Goal: Information Seeking & Learning: Learn about a topic

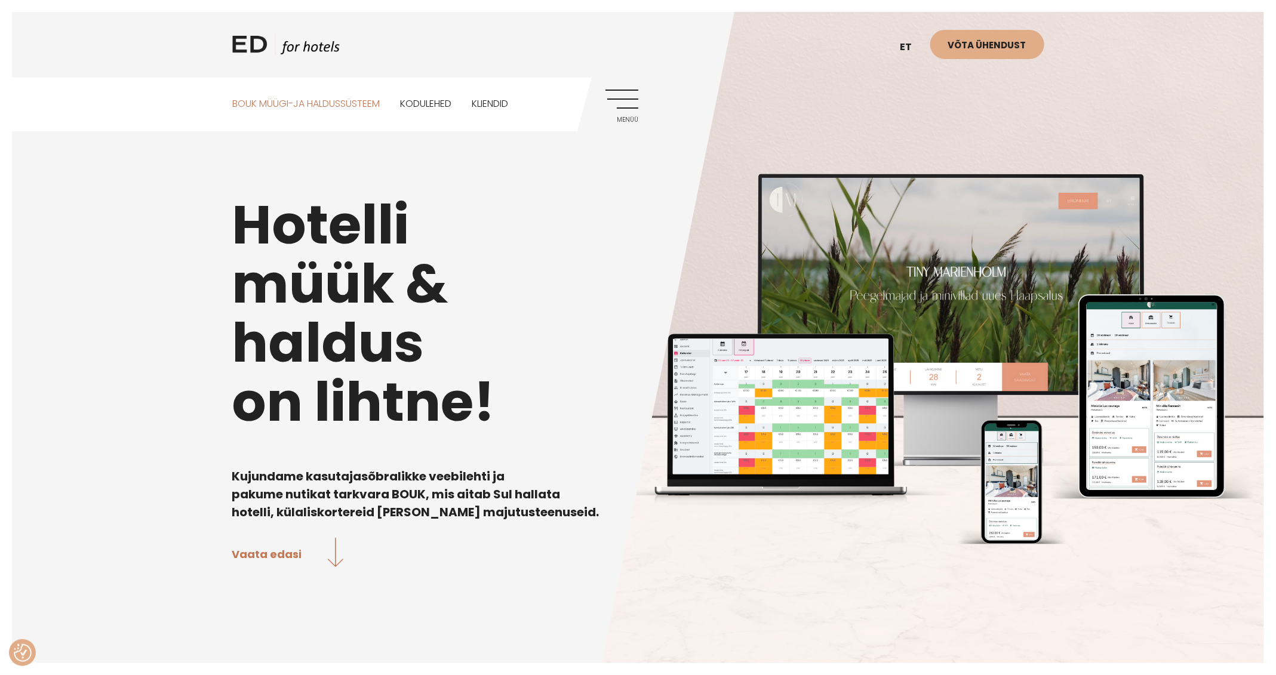
click at [351, 106] on link "BOUK MÜÜGI-JA HALDUSSÜSTEEM" at bounding box center [305, 104] width 147 height 53
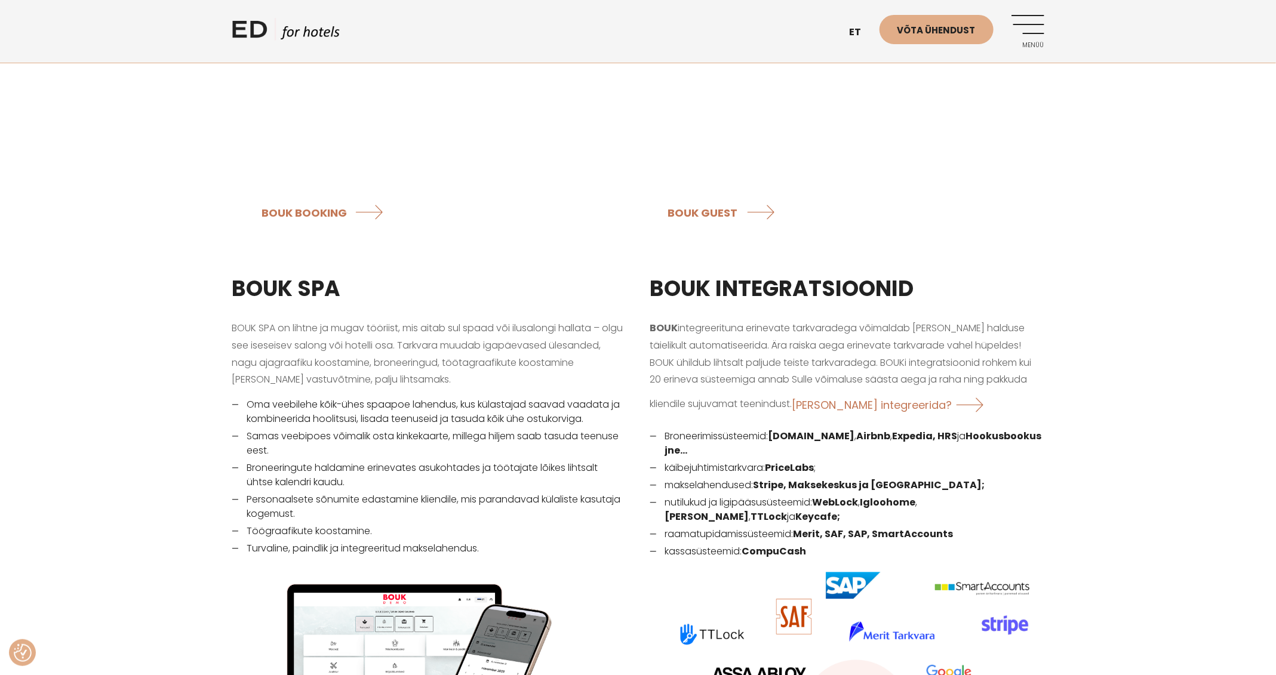
scroll to position [1334, 0]
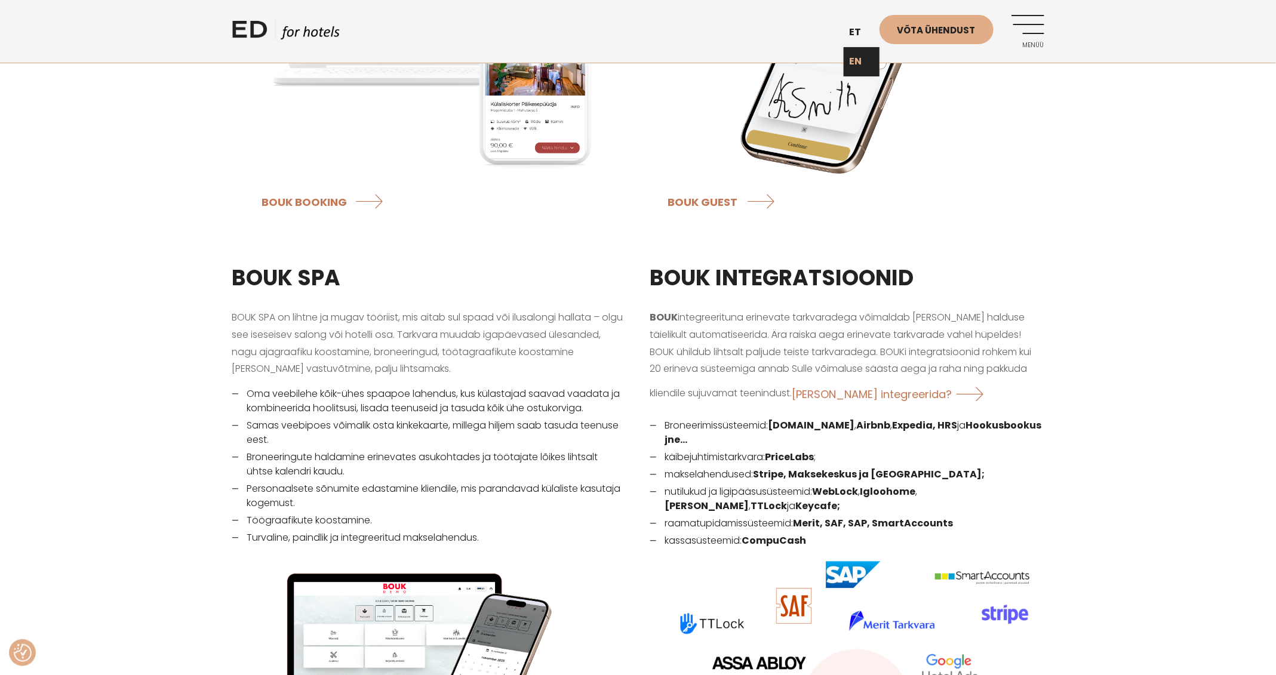
click at [856, 56] on link "EN" at bounding box center [862, 61] width 36 height 29
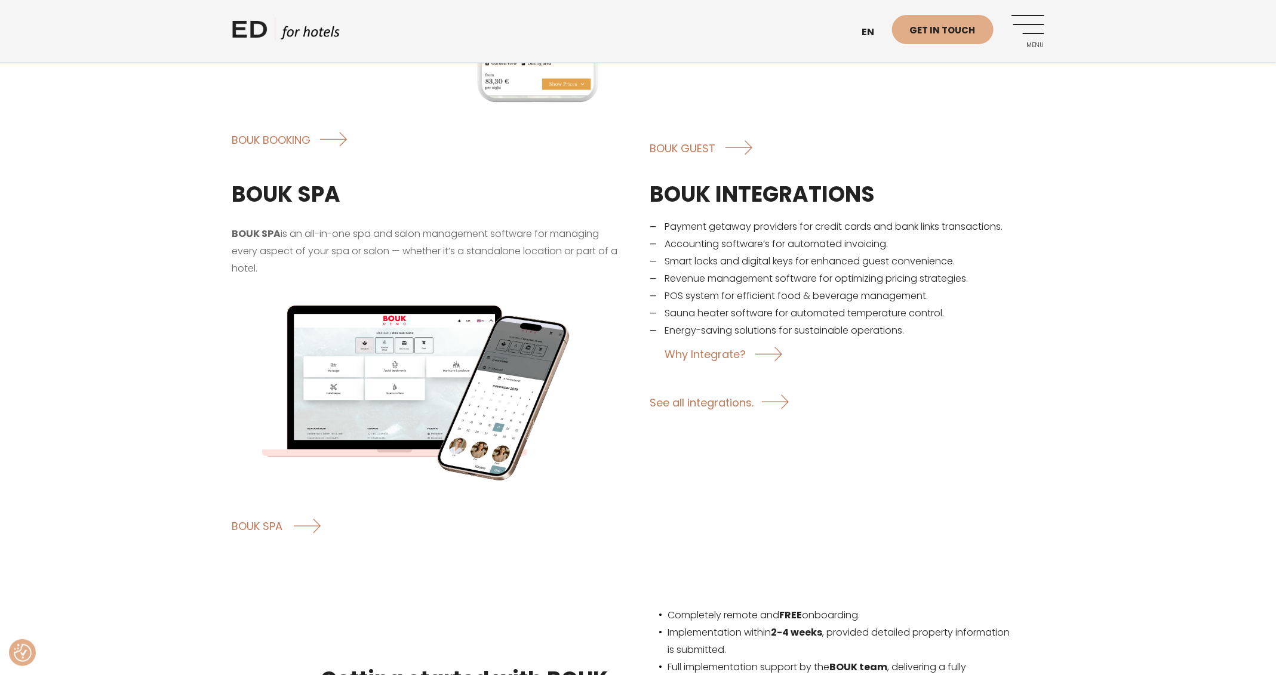
scroll to position [1759, 0]
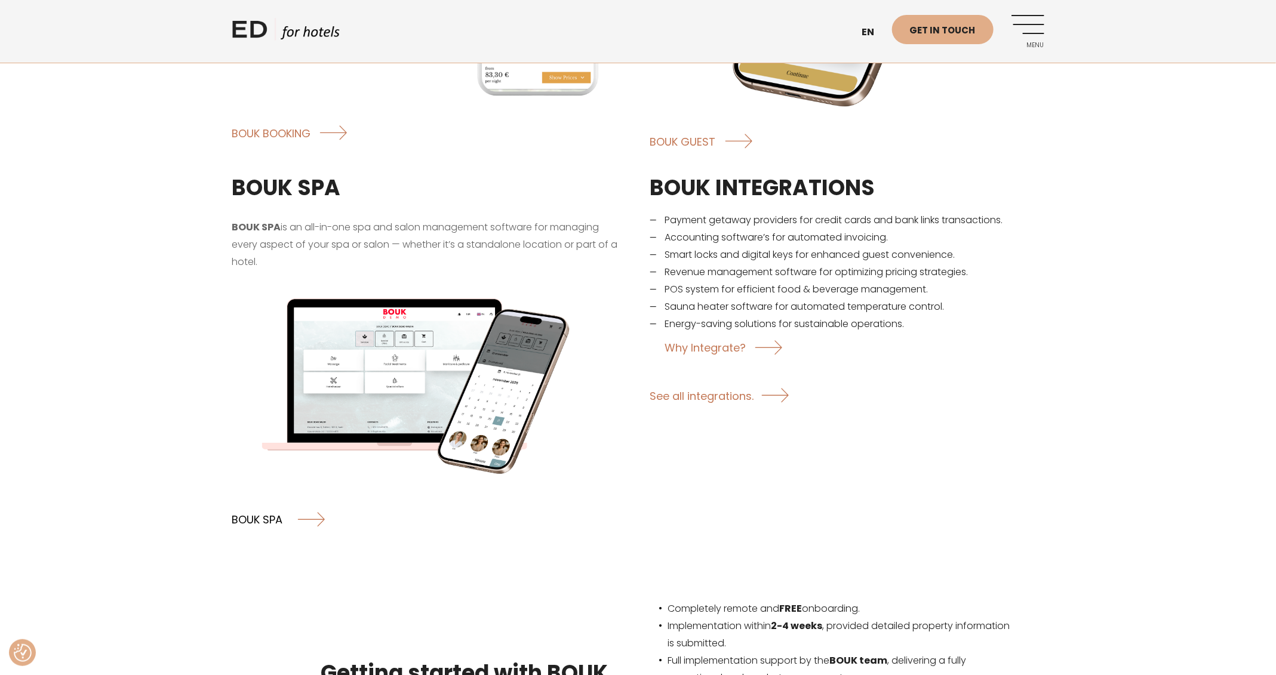
click at [248, 503] on link "BOUK SPA" at bounding box center [278, 519] width 93 height 32
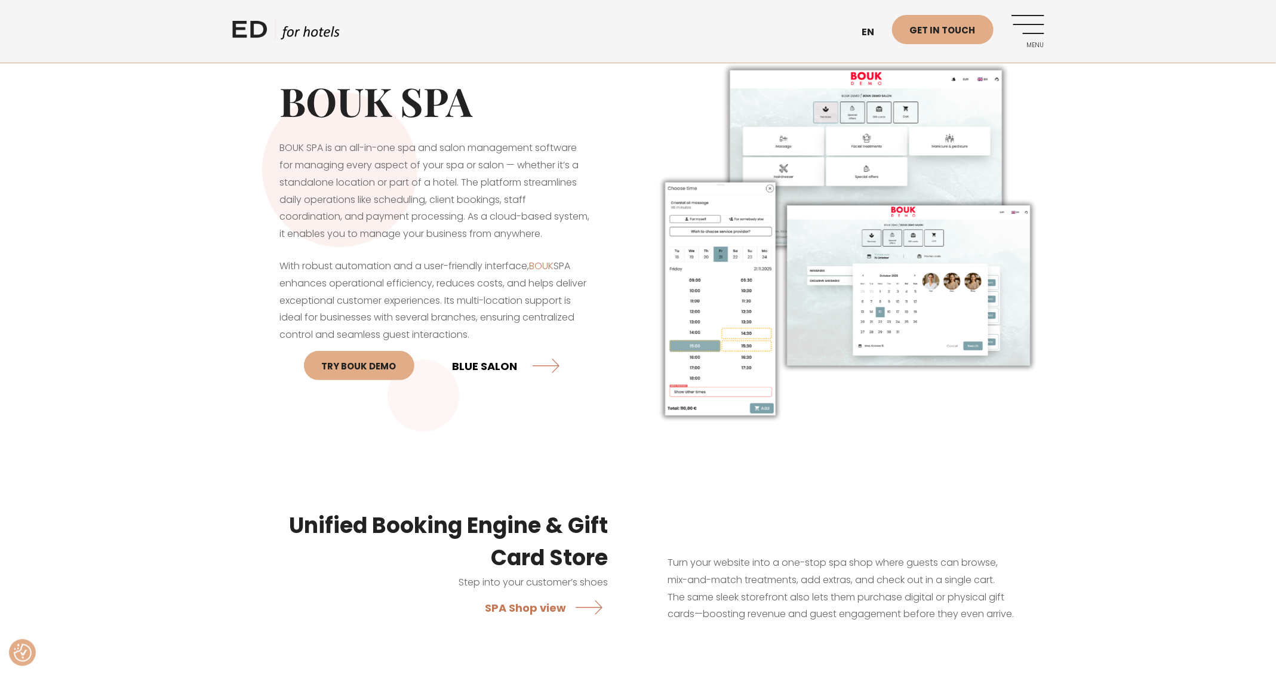
click at [494, 369] on link "BLUE SALON" at bounding box center [506, 366] width 107 height 32
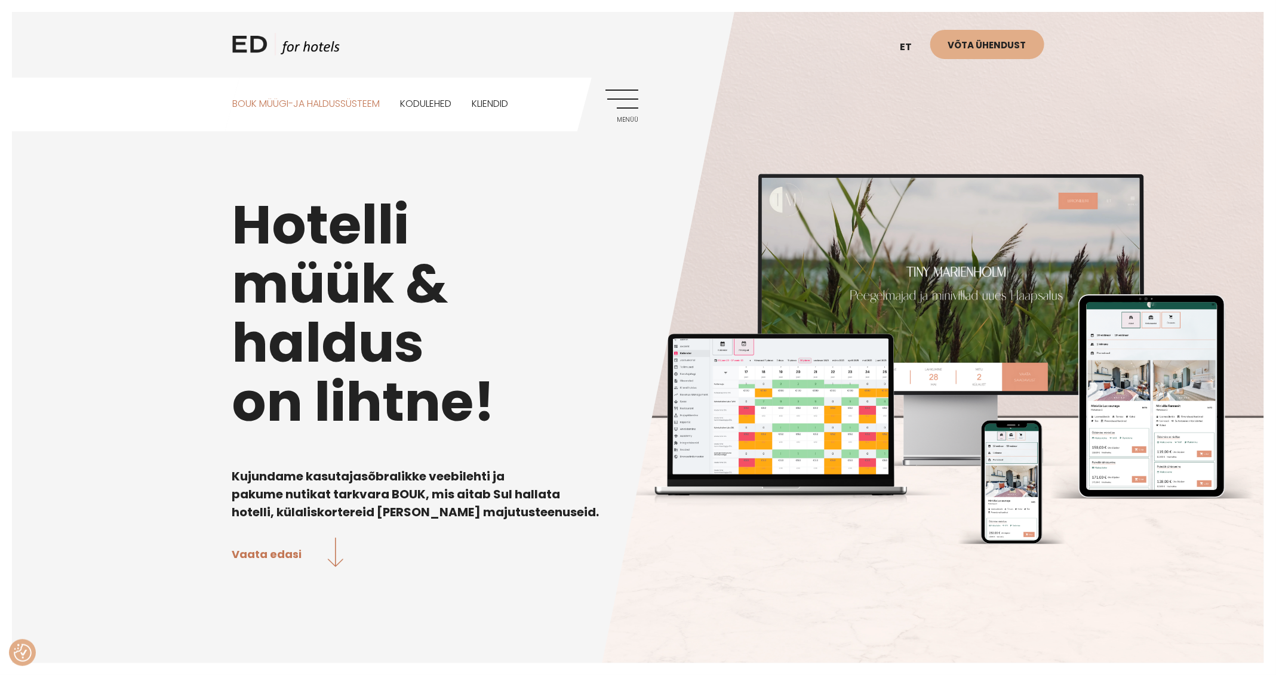
click at [290, 101] on link "BOUK MÜÜGI-JA HALDUSSÜSTEEM" at bounding box center [305, 104] width 147 height 53
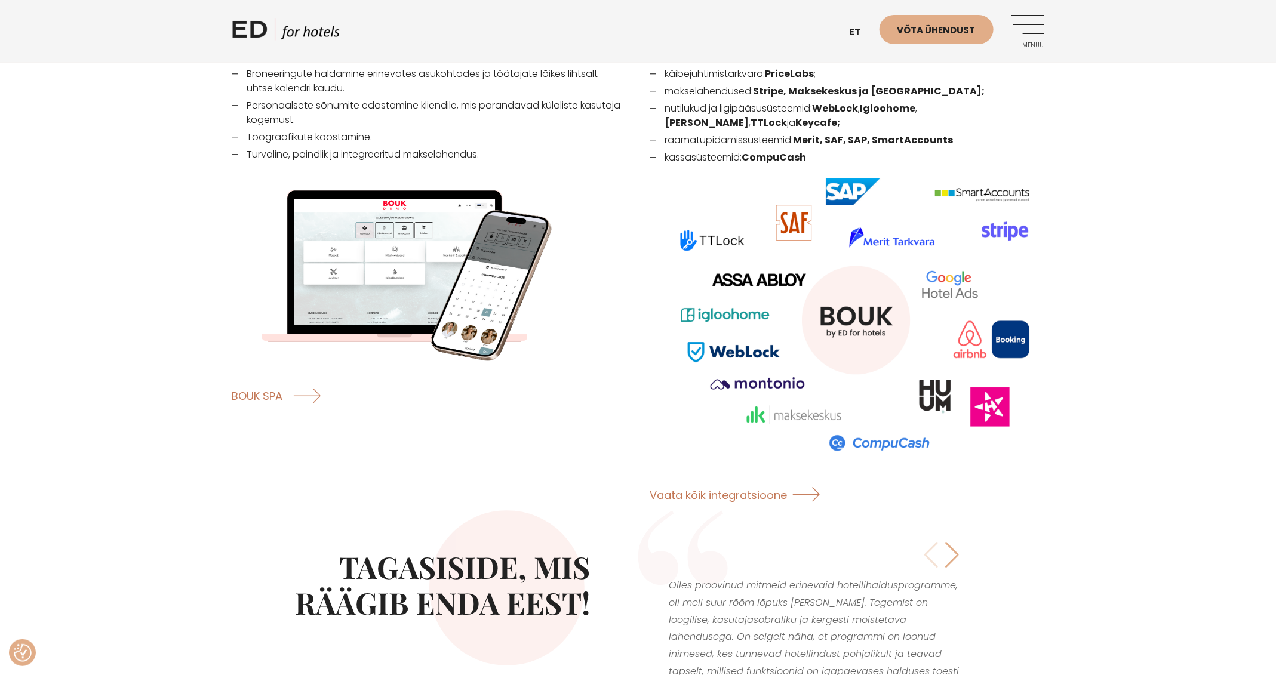
scroll to position [1757, 0]
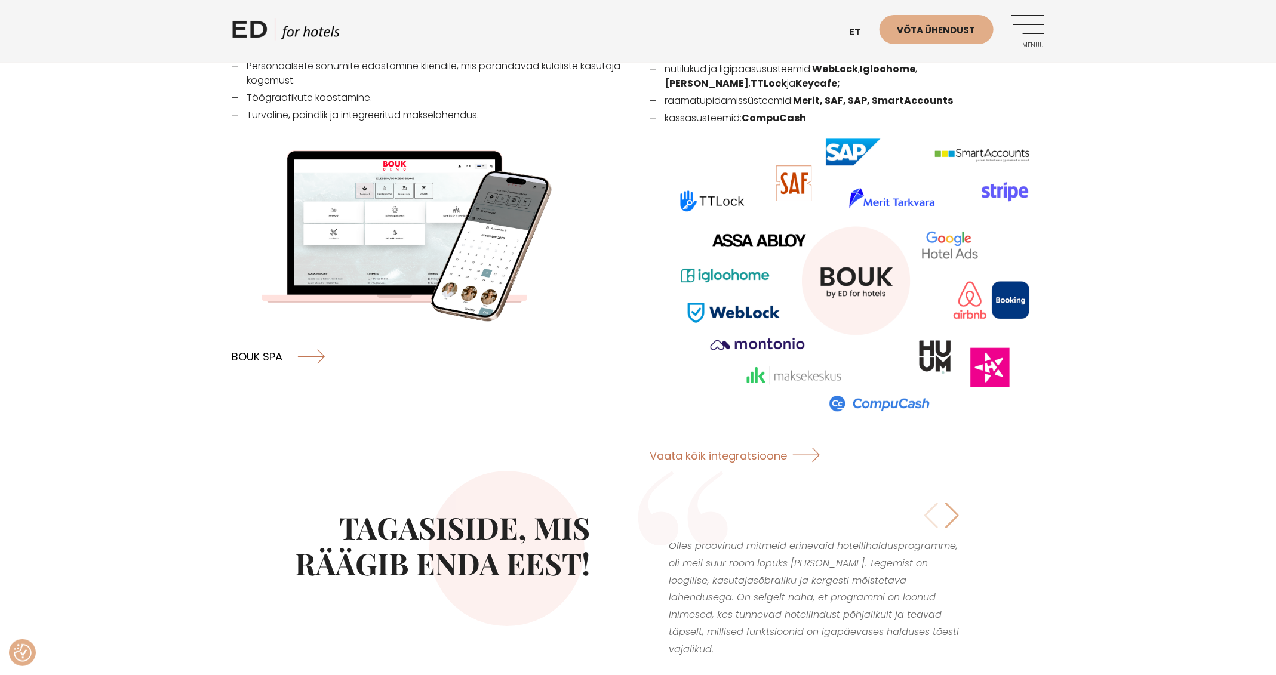
click at [259, 342] on link "BOUK SPA" at bounding box center [278, 356] width 93 height 32
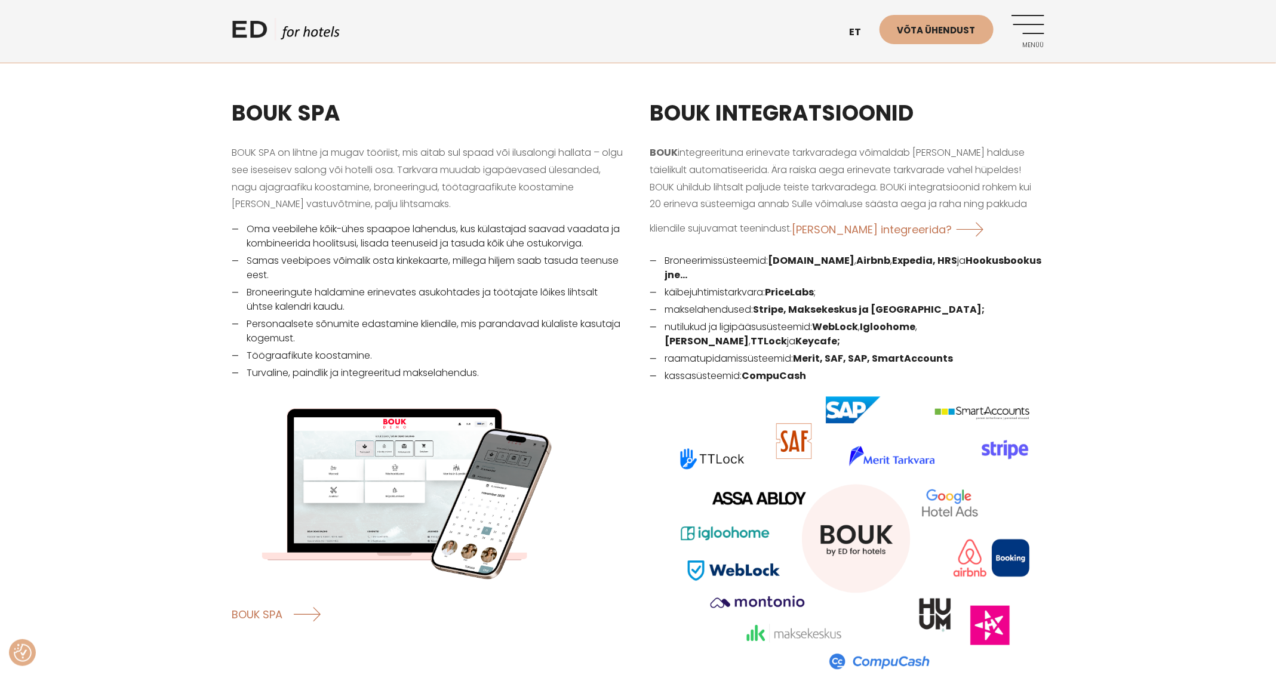
scroll to position [1497, 0]
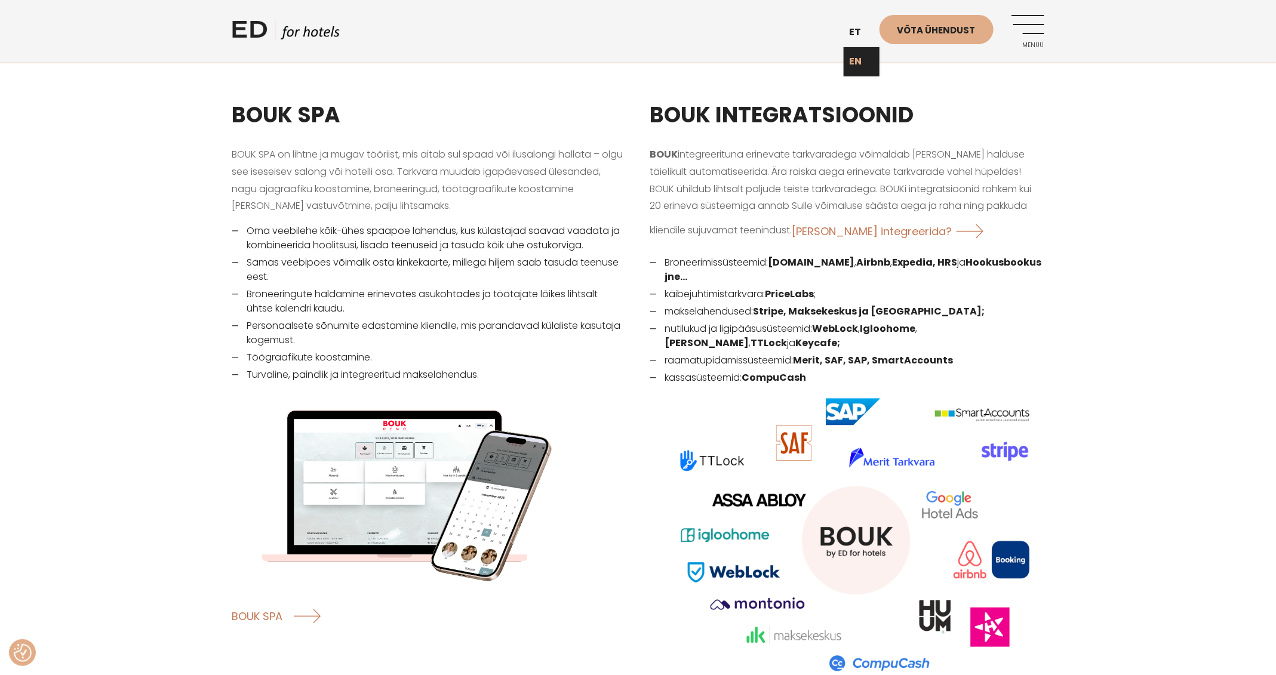
click at [857, 60] on link "EN" at bounding box center [862, 61] width 36 height 29
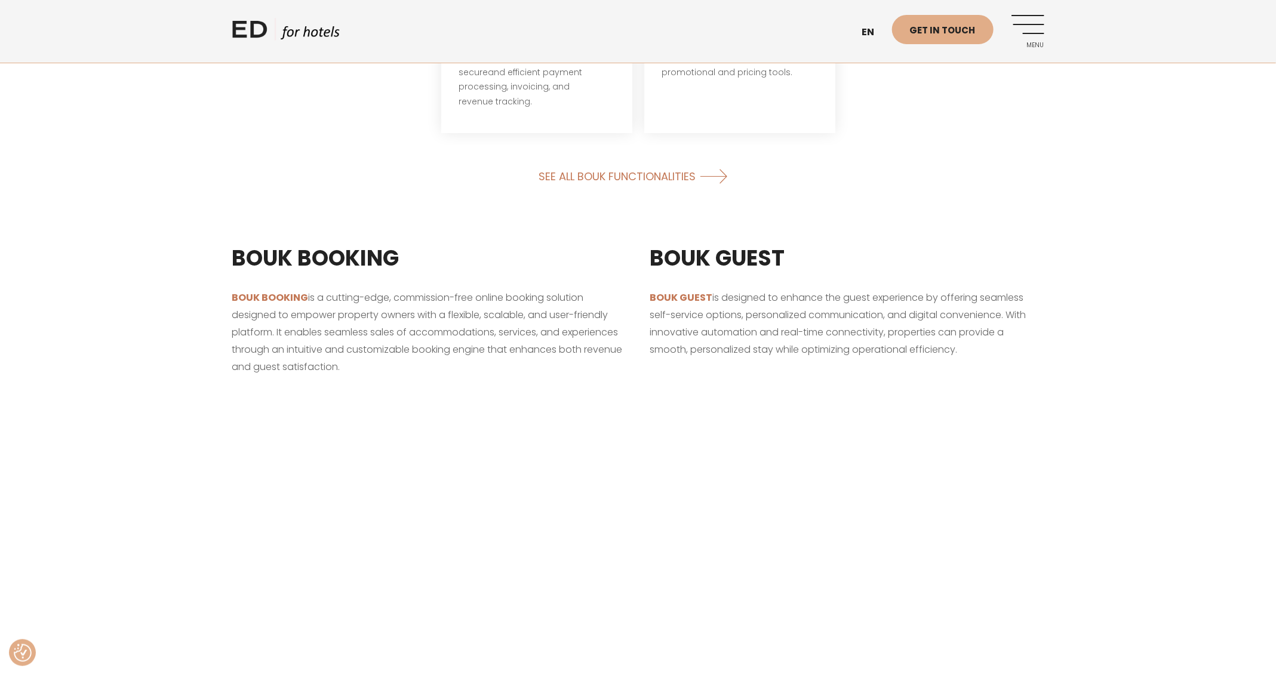
scroll to position [1186, 0]
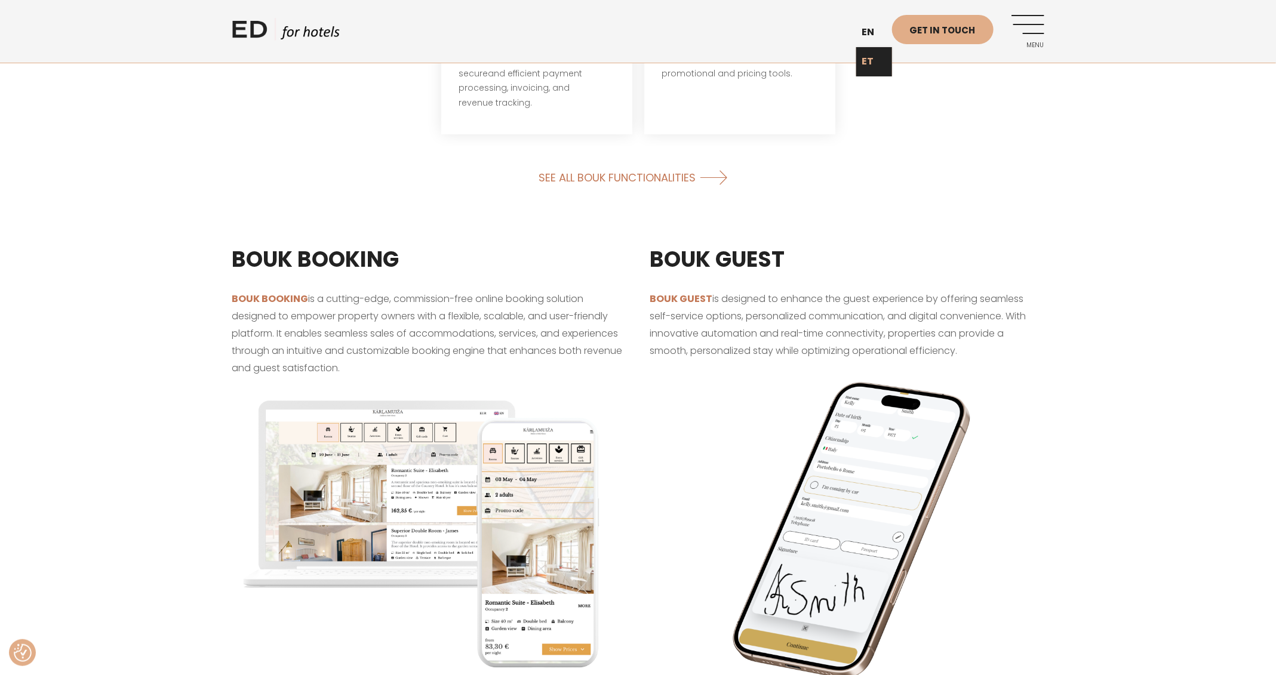
click at [873, 66] on link "ET" at bounding box center [874, 61] width 36 height 29
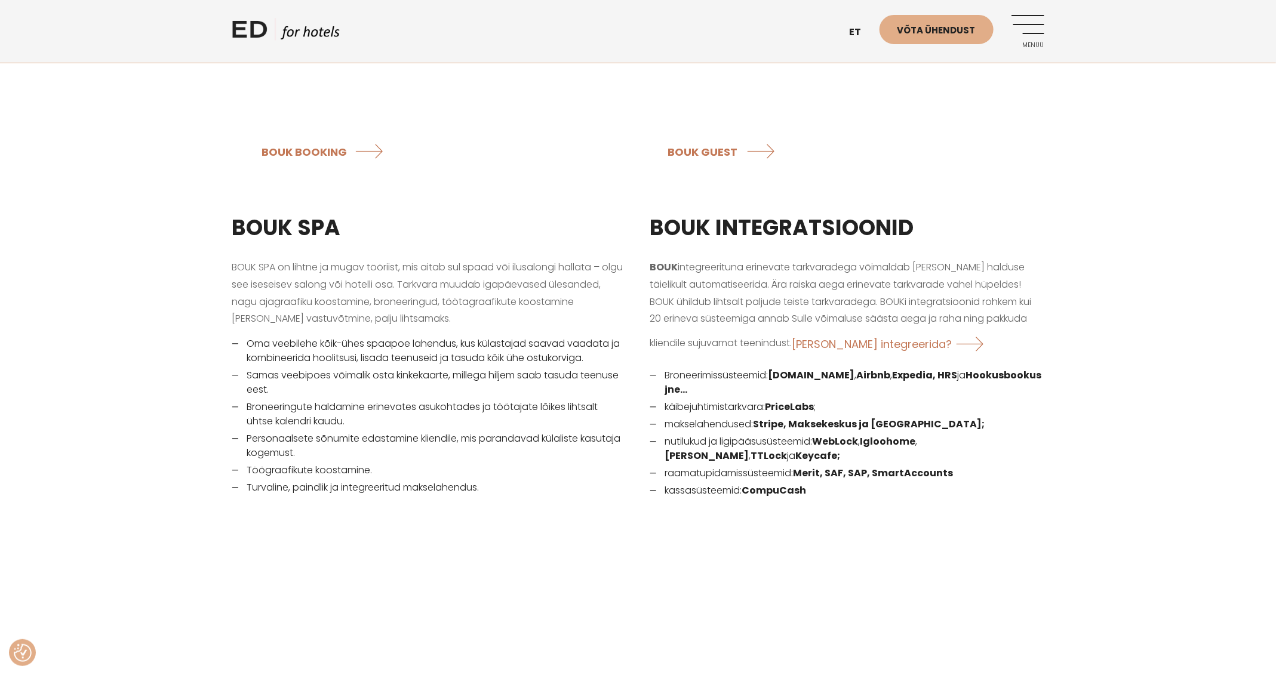
scroll to position [896, 0]
